Goal: Find specific page/section: Find specific page/section

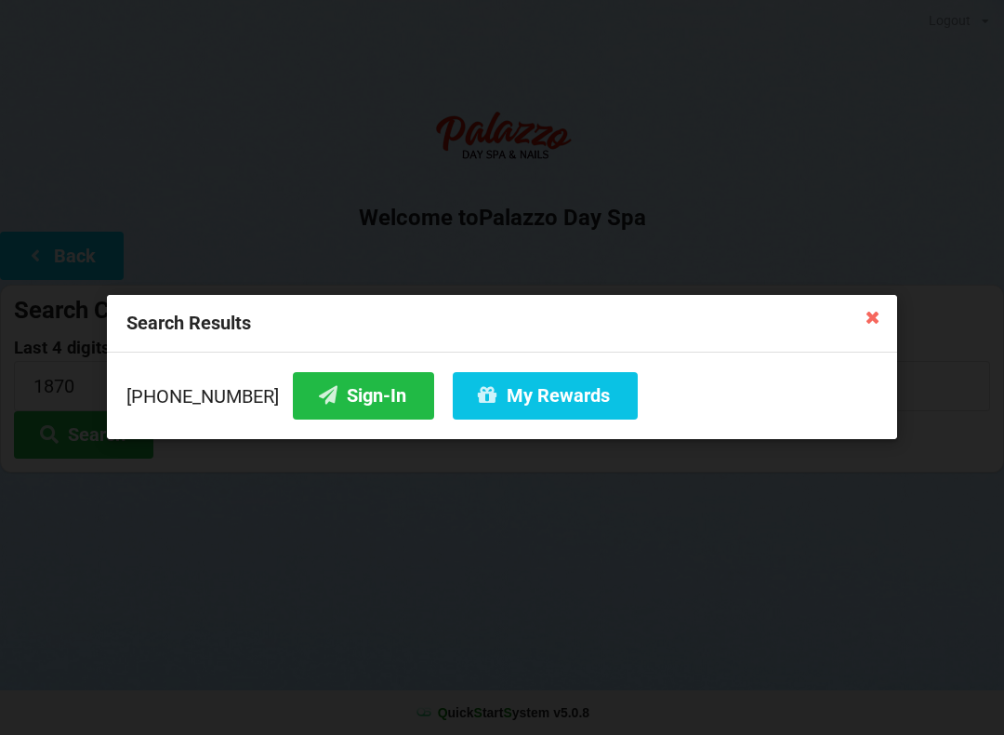
click at [884, 342] on div "Search Results" at bounding box center [502, 324] width 791 height 58
click at [886, 321] on icon at bounding box center [873, 316] width 30 height 30
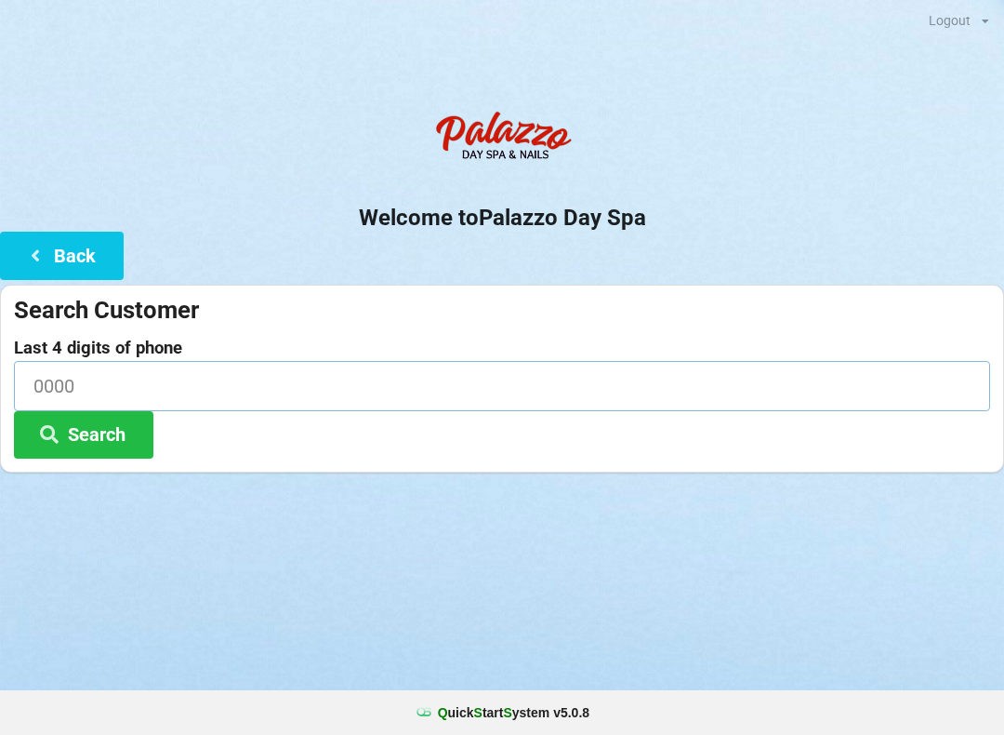
click at [167, 381] on input at bounding box center [502, 385] width 977 height 49
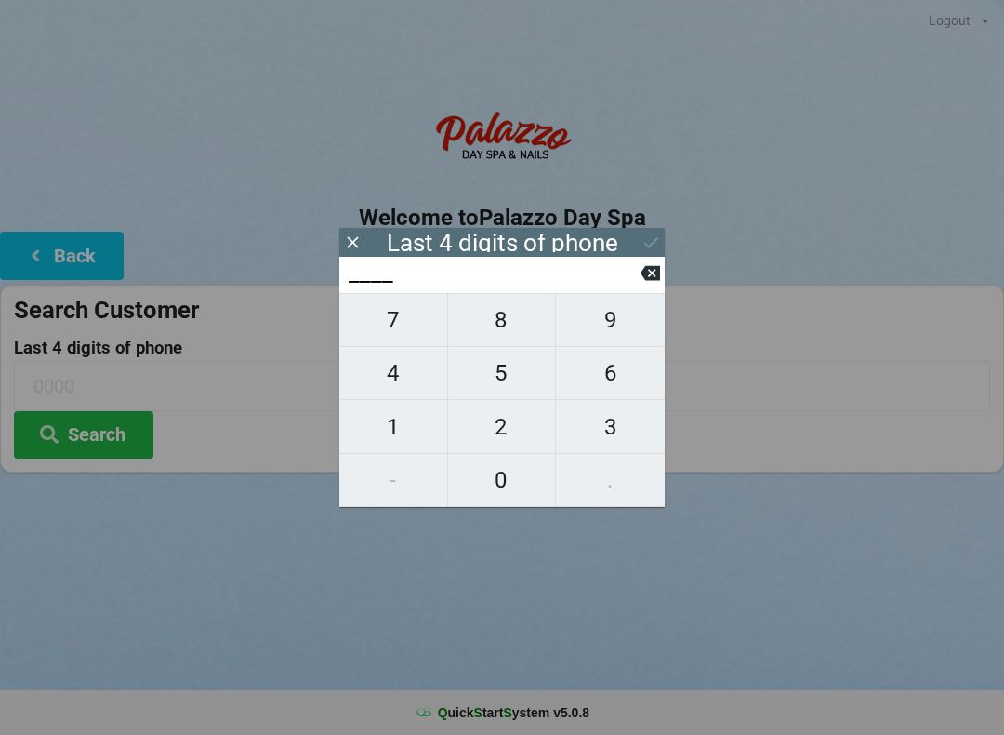
click at [511, 493] on span "0" at bounding box center [502, 479] width 108 height 39
type input "0___"
click at [507, 367] on span "5" at bounding box center [502, 372] width 108 height 39
type input "05__"
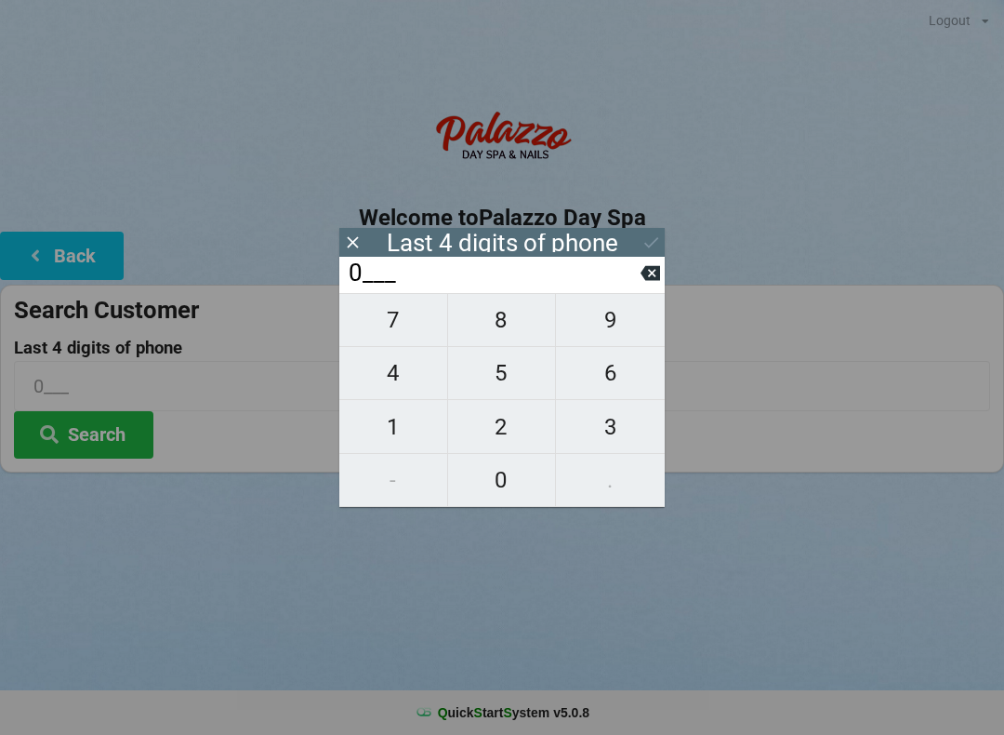
type input "05__"
click at [619, 439] on span "3" at bounding box center [610, 426] width 109 height 39
type input "053_"
click at [522, 332] on span "8" at bounding box center [502, 319] width 108 height 39
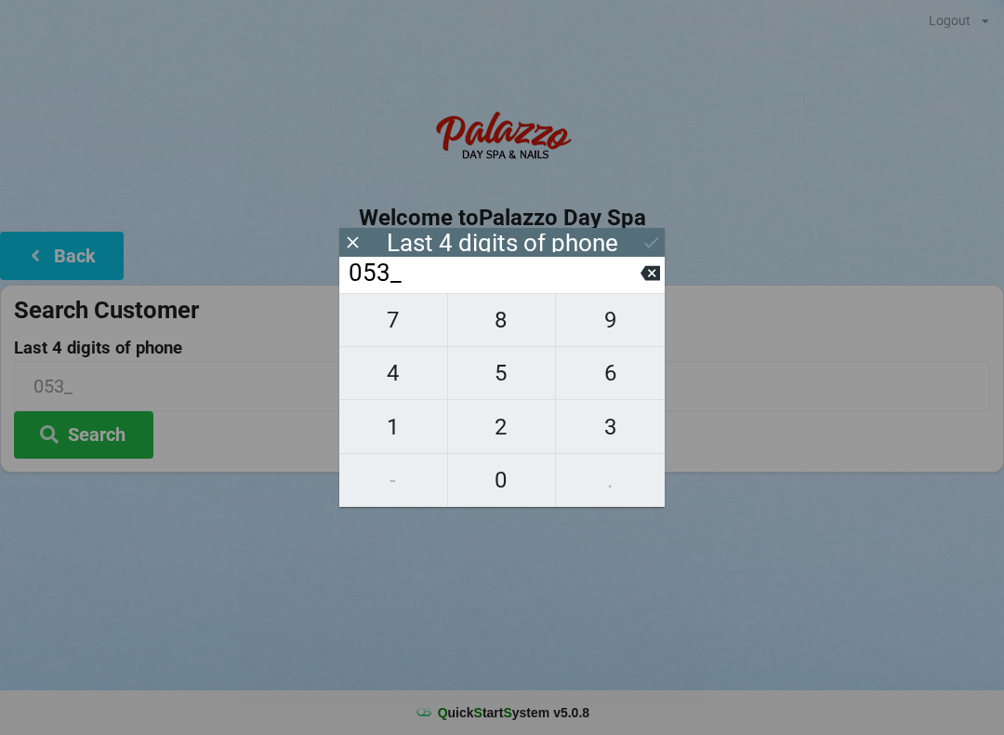
type input "0538"
click at [210, 552] on div "Logout Logout Sign-In Welcome to Palazzo Day Spa Back Search Customer Last 4 di…" at bounding box center [502, 367] width 1004 height 735
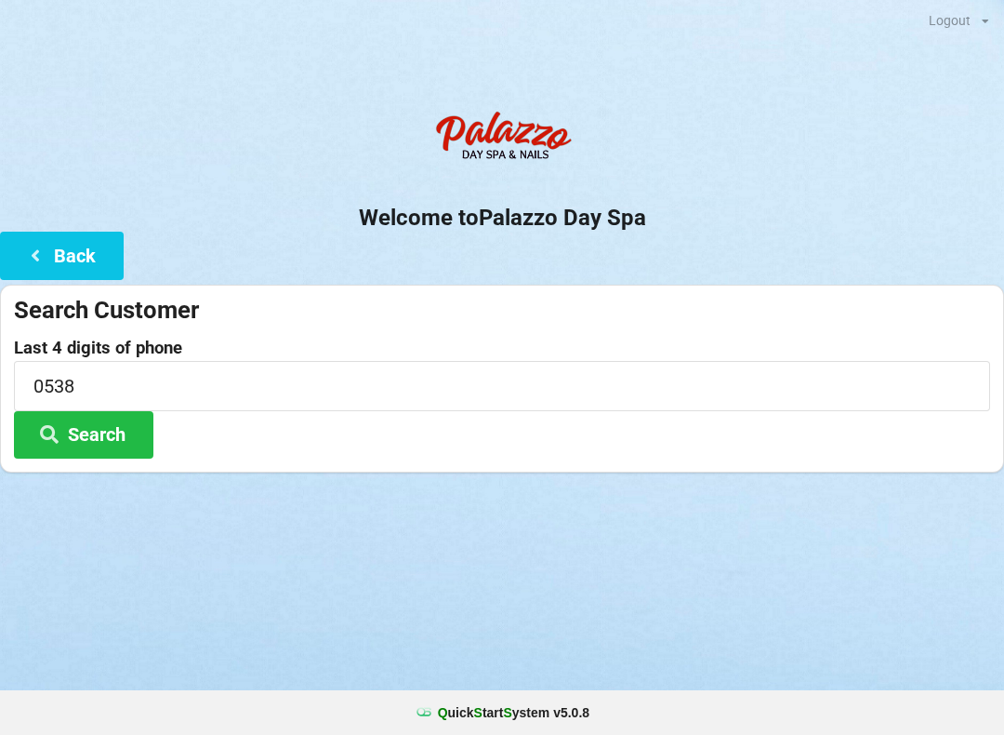
click at [118, 427] on button "Search" at bounding box center [84, 434] width 140 height 47
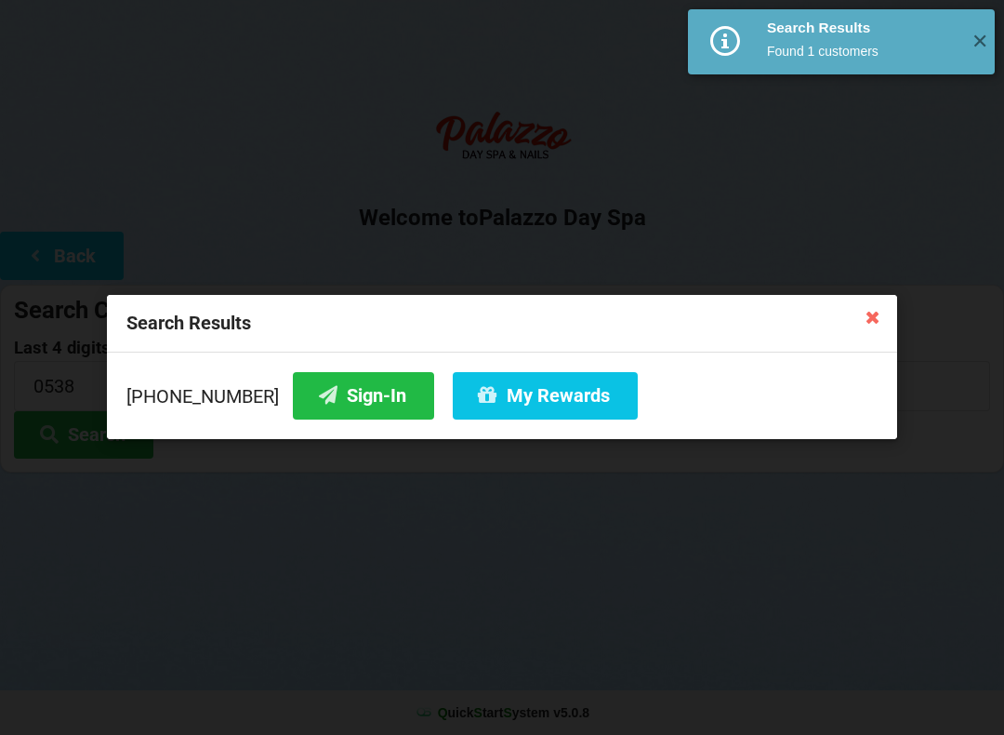
click at [352, 412] on button "Sign-In" at bounding box center [363, 395] width 141 height 47
